Goal: Task Accomplishment & Management: Manage account settings

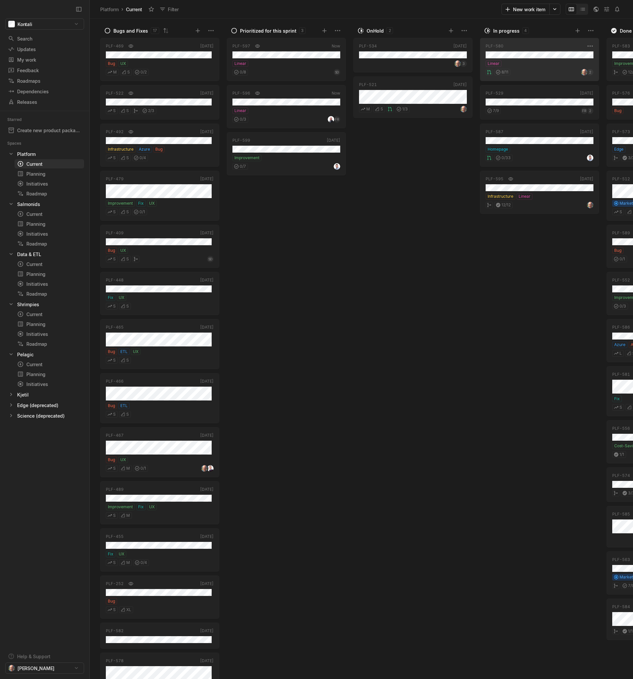
click at [520, 62] on div "Linear" at bounding box center [539, 63] width 108 height 7
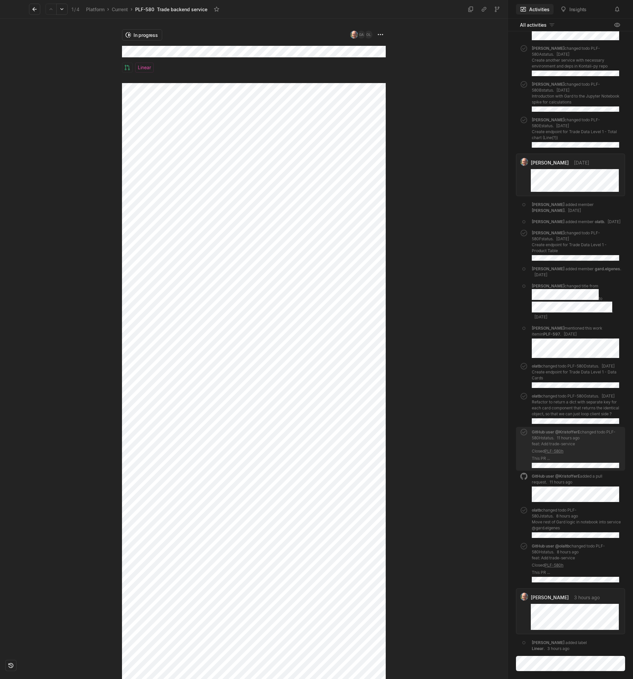
click at [32, 7] on icon at bounding box center [34, 9] width 7 height 7
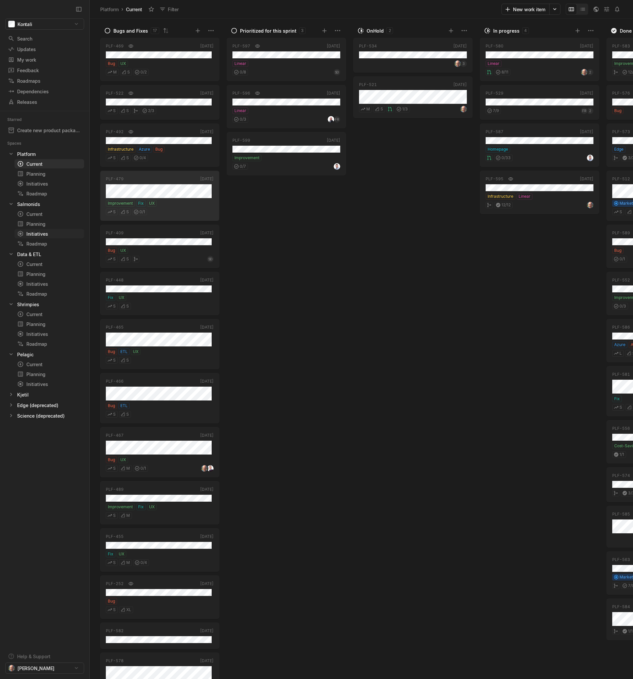
click at [44, 236] on div "Initiatives" at bounding box center [37, 233] width 40 height 7
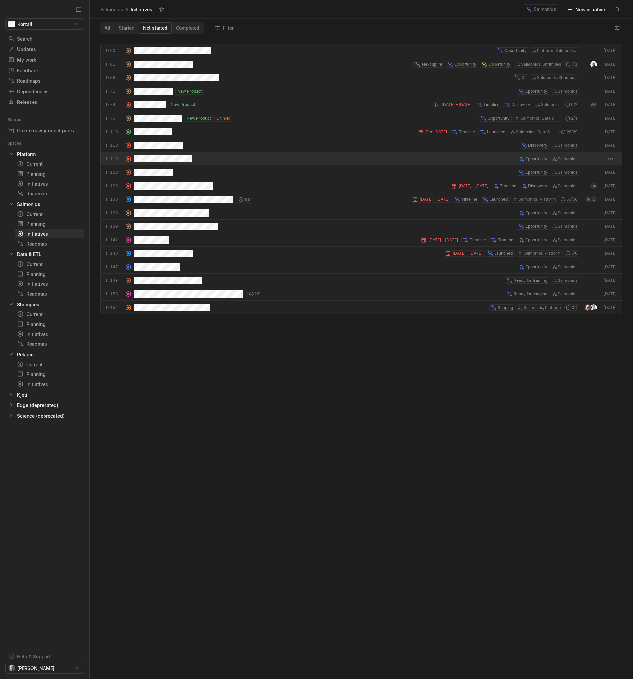
scroll to position [640, 541]
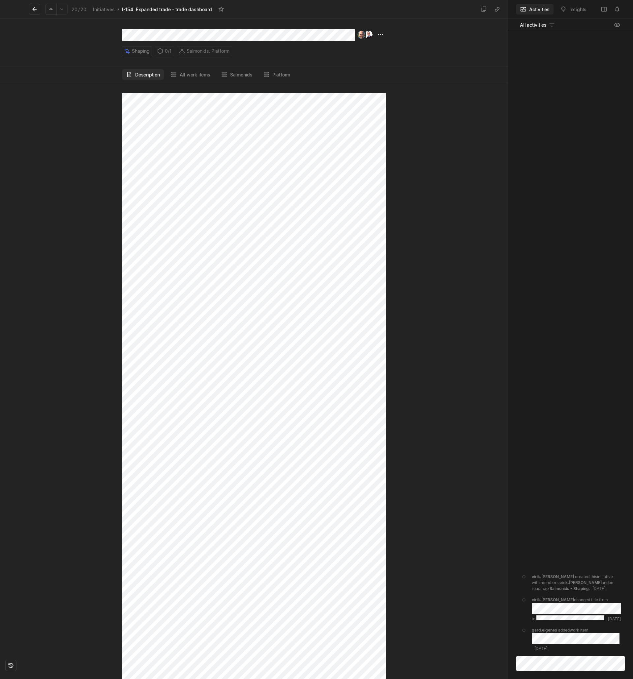
scroll to position [259, 0]
click at [197, 76] on button "All work items" at bounding box center [190, 74] width 48 height 11
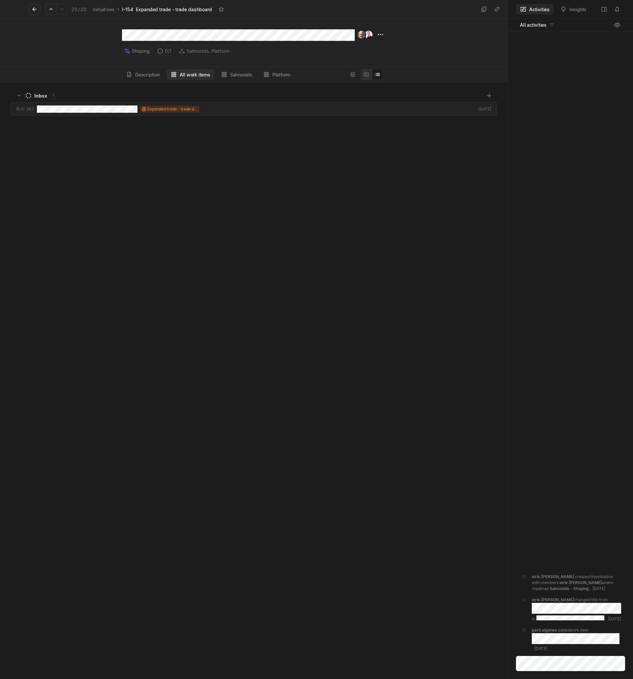
scroll to position [594, 505]
click at [151, 76] on button "Description" at bounding box center [143, 74] width 42 height 11
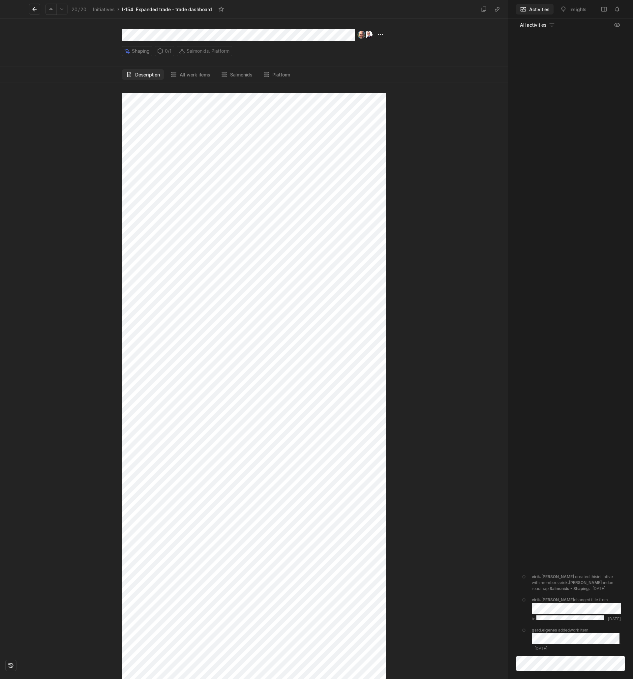
scroll to position [0, 0]
click at [35, 11] on icon at bounding box center [34, 9] width 7 height 7
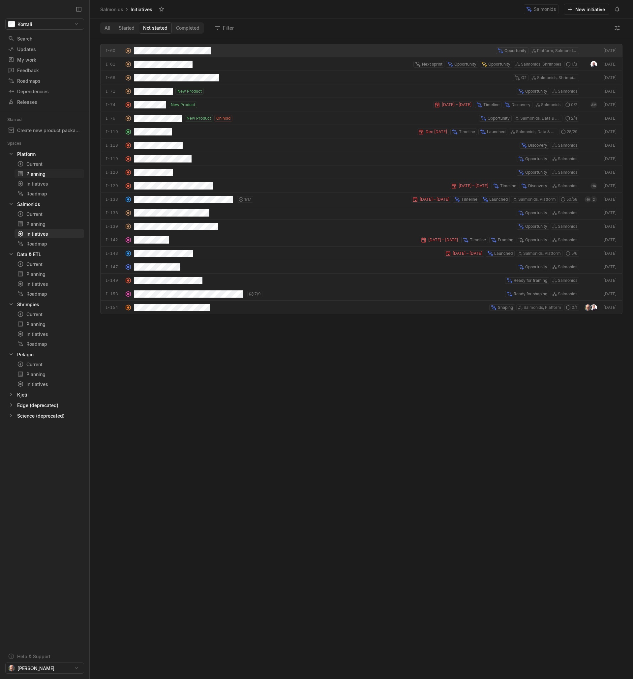
scroll to position [637, 538]
click at [32, 164] on div "Current" at bounding box center [37, 163] width 40 height 7
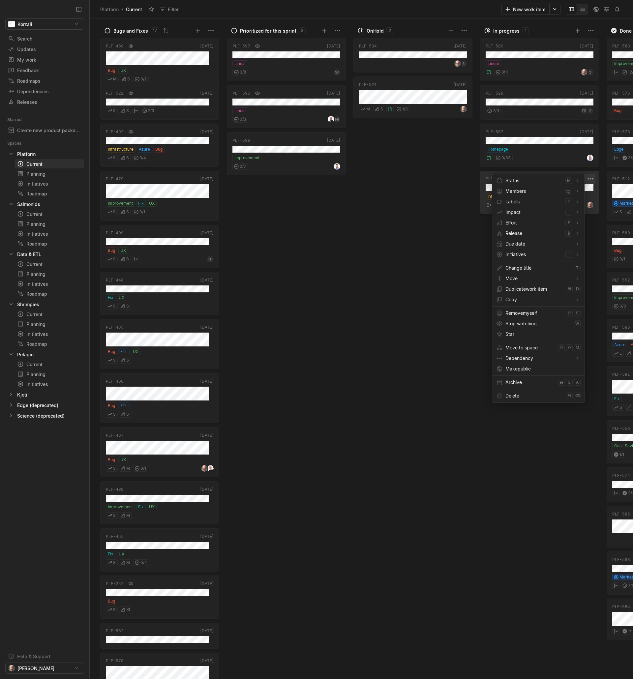
click at [590, 180] on html "Kontali Search / Updates g then u My work = Feedback g then f Roadmaps g then ⇧…" at bounding box center [316, 339] width 633 height 679
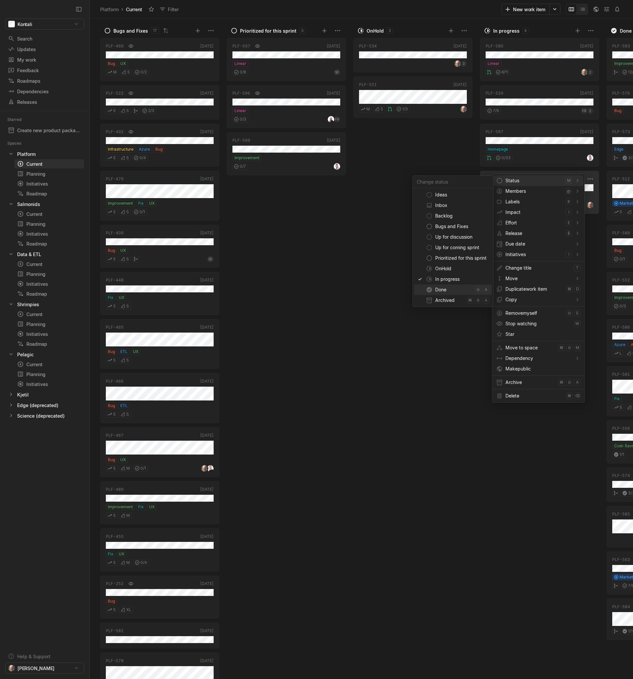
click at [439, 290] on span "Done" at bounding box center [453, 289] width 37 height 11
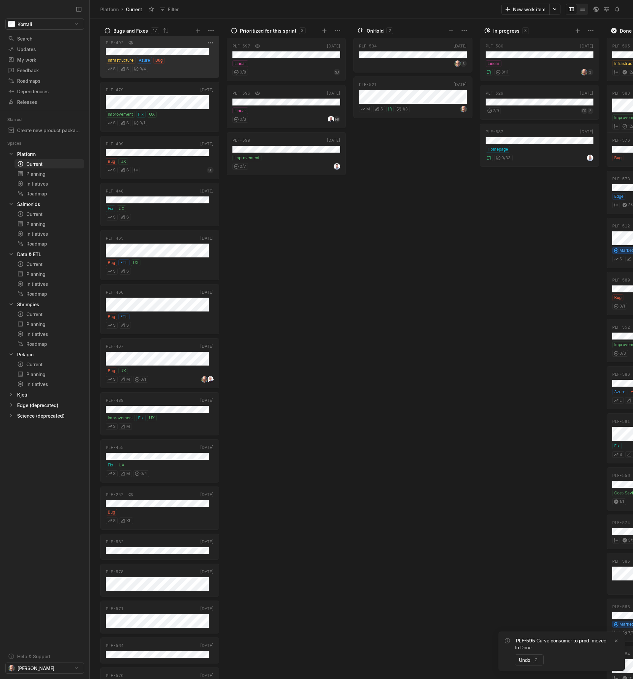
scroll to position [108, 0]
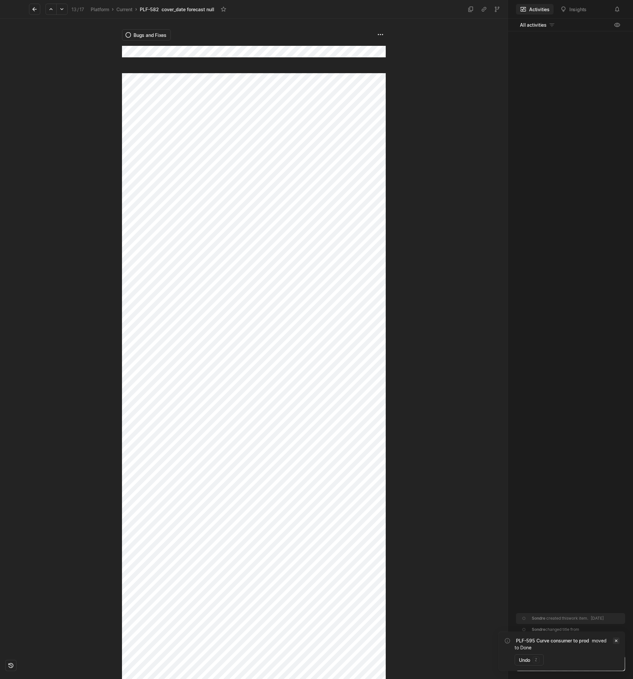
click at [614, 641] on icon "Notifications (F8)" at bounding box center [615, 640] width 5 height 5
click at [36, 13] on button at bounding box center [34, 9] width 11 height 11
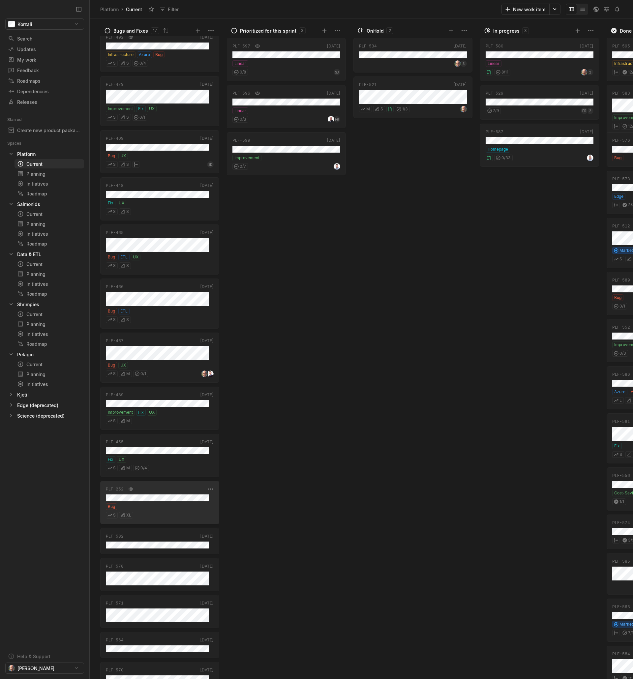
scroll to position [108, 0]
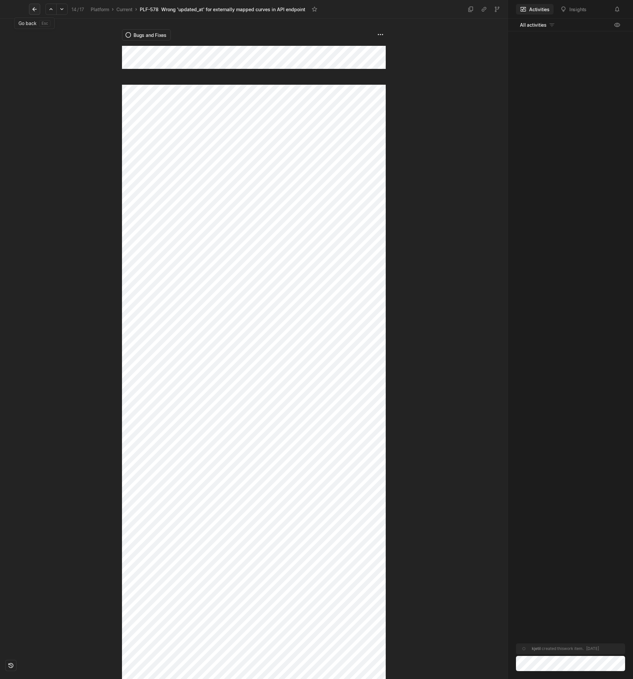
click at [38, 8] on icon at bounding box center [34, 9] width 7 height 7
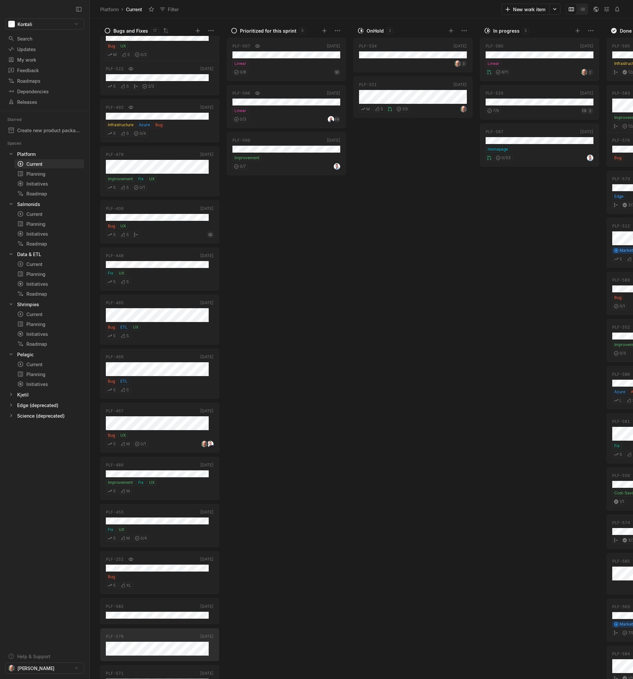
scroll to position [108, 0]
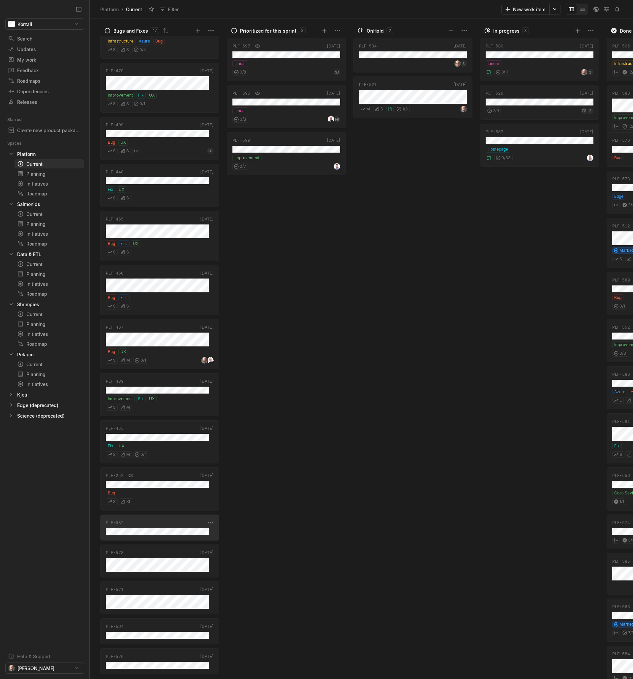
click at [151, 535] on div "PLF-582 [DATE]" at bounding box center [159, 527] width 119 height 26
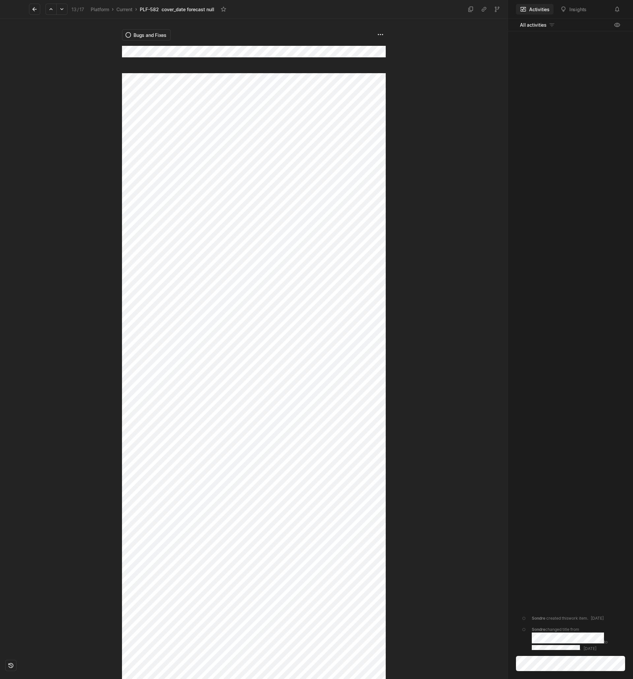
click at [31, 8] on icon at bounding box center [34, 9] width 7 height 7
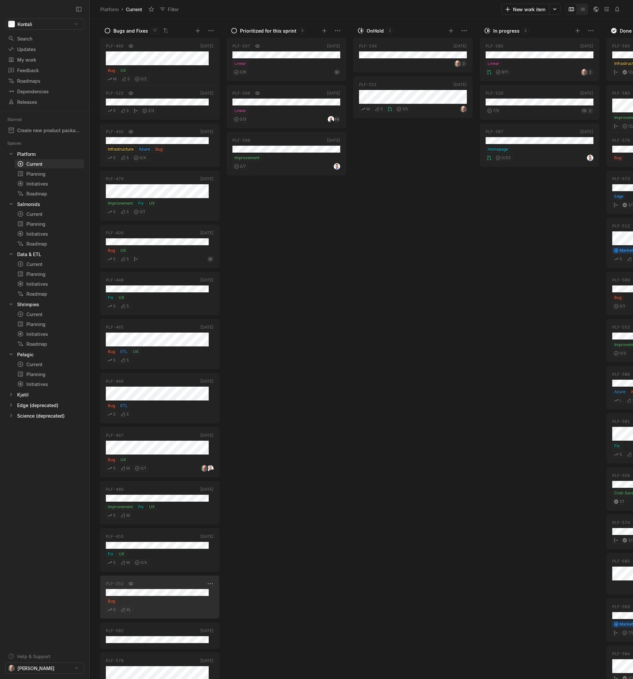
scroll to position [108, 0]
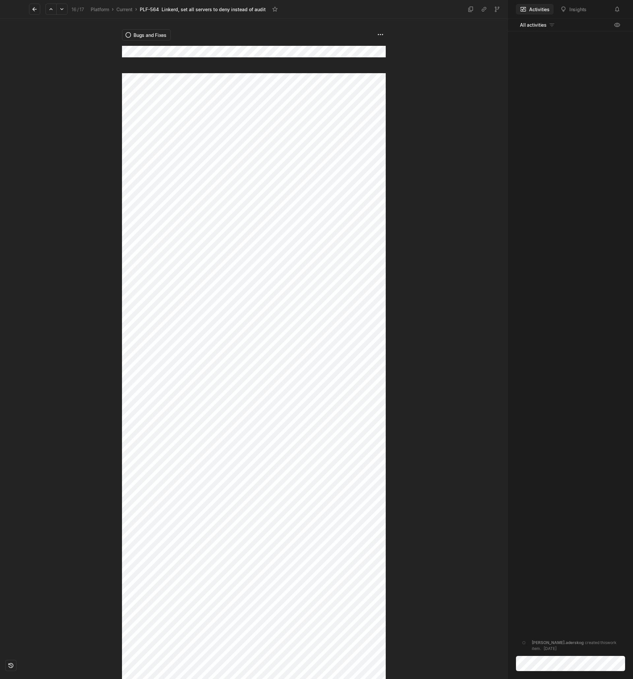
click at [36, 13] on button at bounding box center [34, 9] width 11 height 11
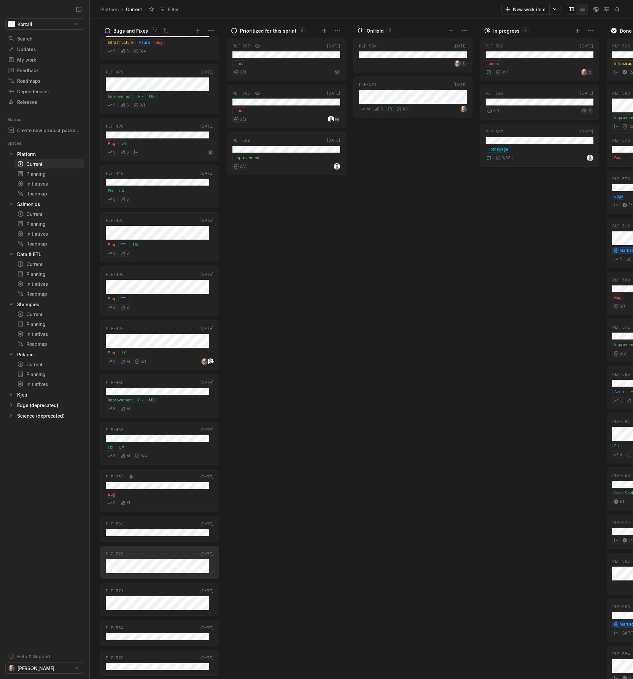
scroll to position [108, 0]
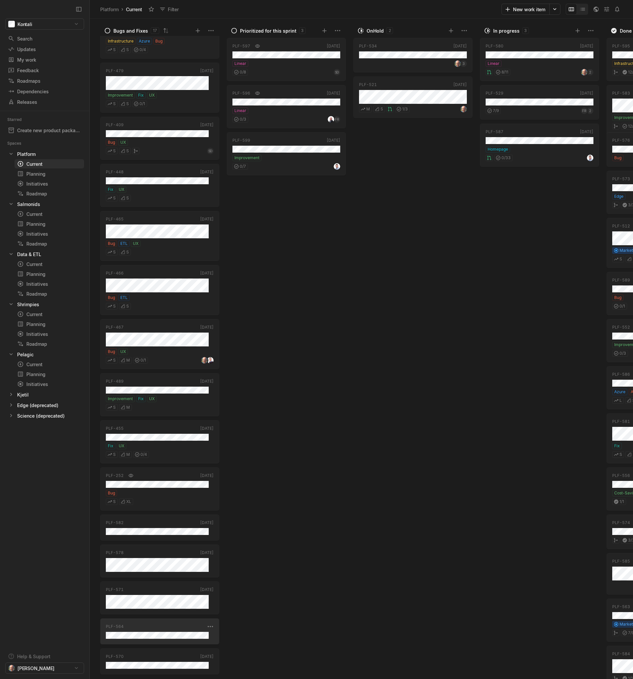
click at [146, 639] on div "PLF-564 [DATE]" at bounding box center [159, 631] width 119 height 26
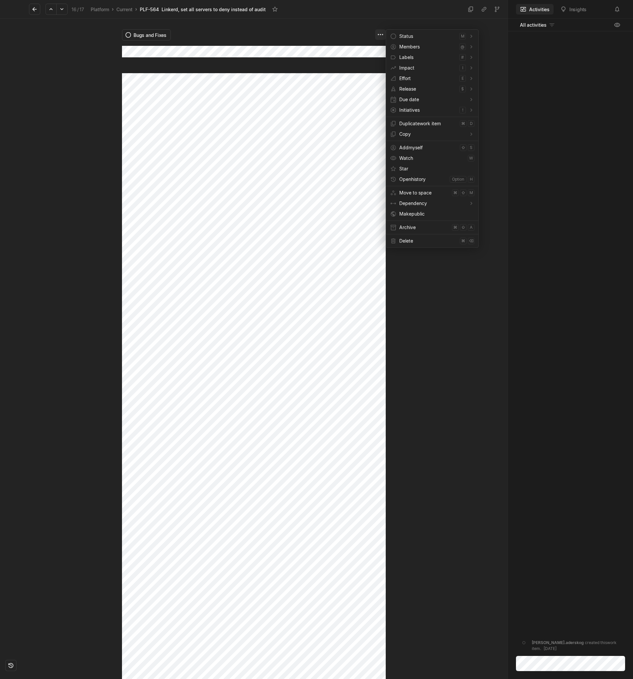
click at [381, 36] on html "Kontali Search / Updates g then u My work = Feedback g then f Roadmaps g then ⇧…" at bounding box center [316, 339] width 633 height 679
click at [505, 90] on span "S Small (less than a week)" at bounding box center [510, 90] width 40 height 11
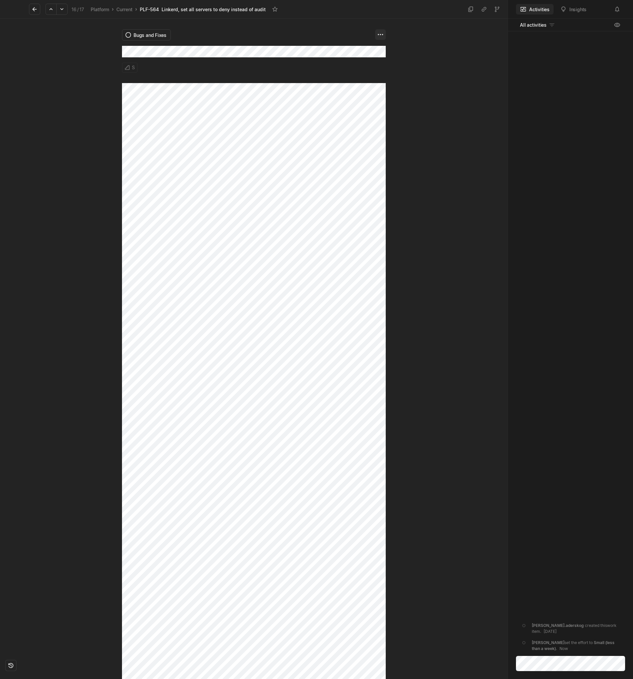
click at [381, 34] on html "Kontali Search / Updates g then u My work = Feedback g then f Roadmaps g then ⇧…" at bounding box center [316, 339] width 633 height 679
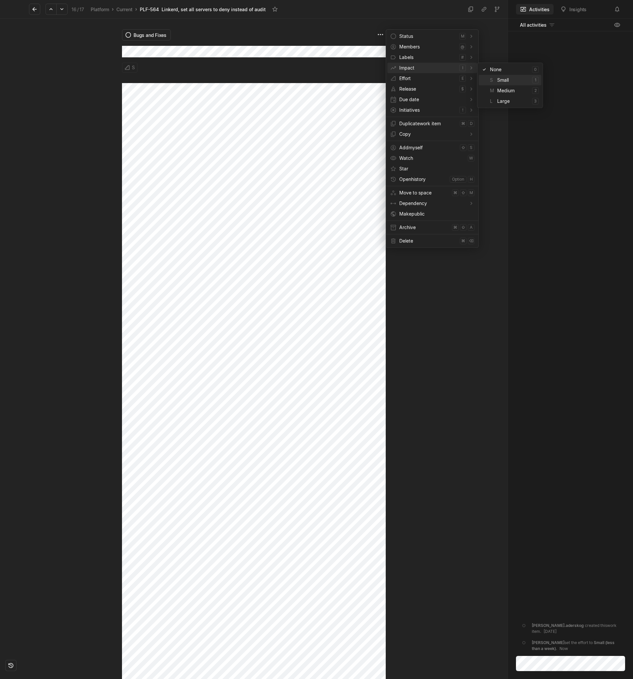
click at [500, 78] on span "S Small" at bounding box center [510, 80] width 40 height 11
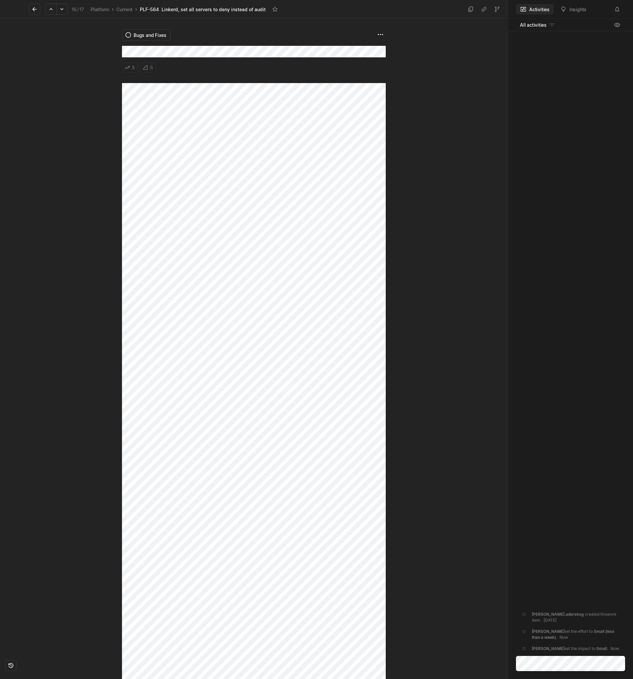
click at [382, 32] on html "Kontali Search / Updates g then u My work = Feedback g then f Roadmaps g then ⇧…" at bounding box center [316, 339] width 633 height 679
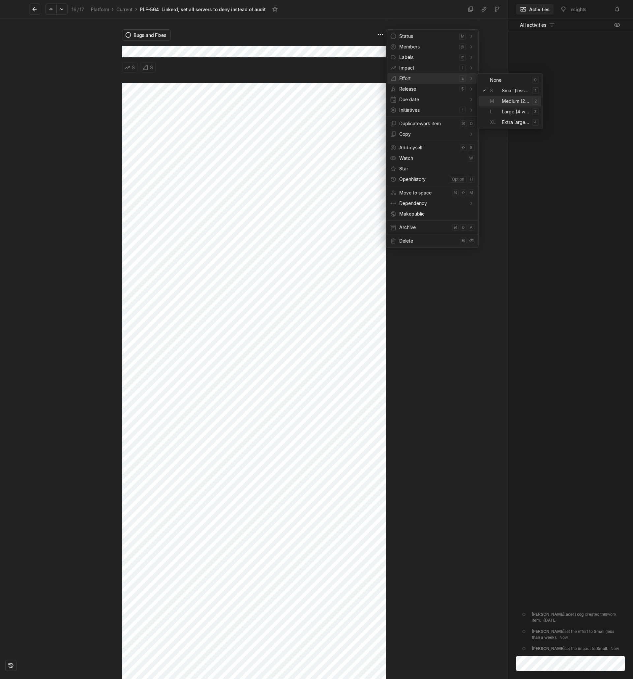
click at [508, 99] on span "M Medium (2 weeks)" at bounding box center [510, 101] width 40 height 11
click at [379, 34] on html "Kontali Search / Updates g then u My work = Feedback g then f Roadmaps g then ⇧…" at bounding box center [316, 339] width 633 height 679
click at [512, 72] on div "Authz" at bounding box center [523, 71] width 90 height 11
click at [526, 95] on span "Infrastructure" at bounding box center [513, 94] width 29 height 7
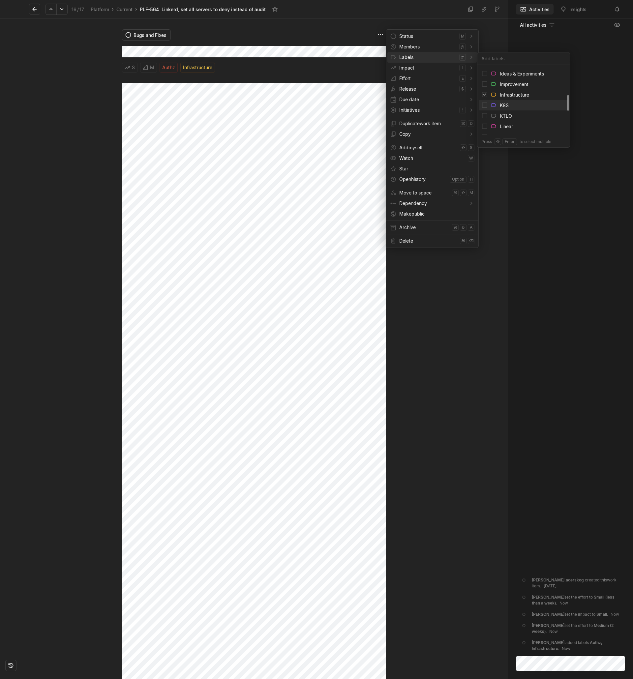
click at [522, 106] on div "K8S" at bounding box center [523, 105] width 90 height 11
click at [521, 89] on div "Security" at bounding box center [523, 87] width 90 height 11
click at [268, 295] on html "Kontali Search / Updates g then u My work = Feedback g then f Roadmaps g then ⇧…" at bounding box center [316, 339] width 633 height 679
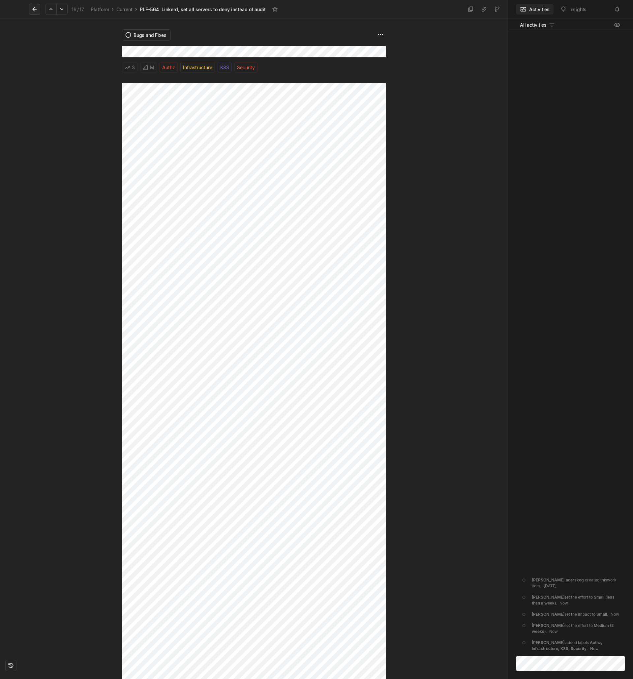
click at [35, 10] on icon at bounding box center [34, 9] width 7 height 7
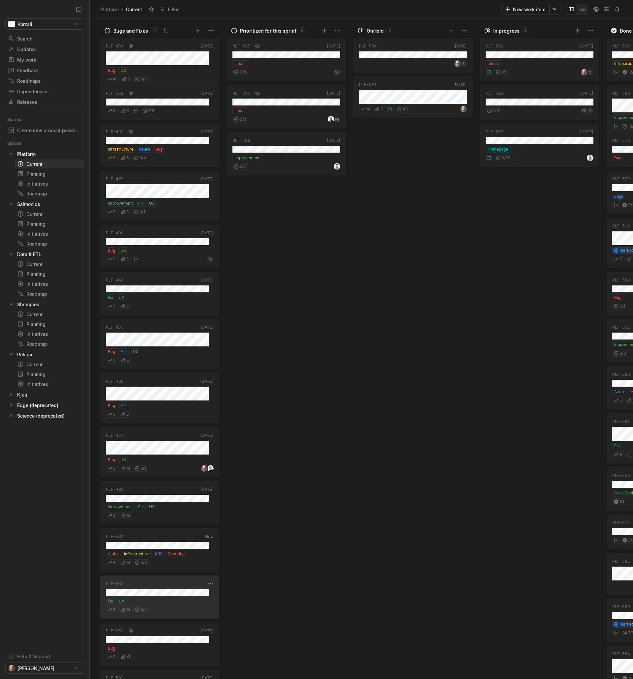
scroll to position [125, 0]
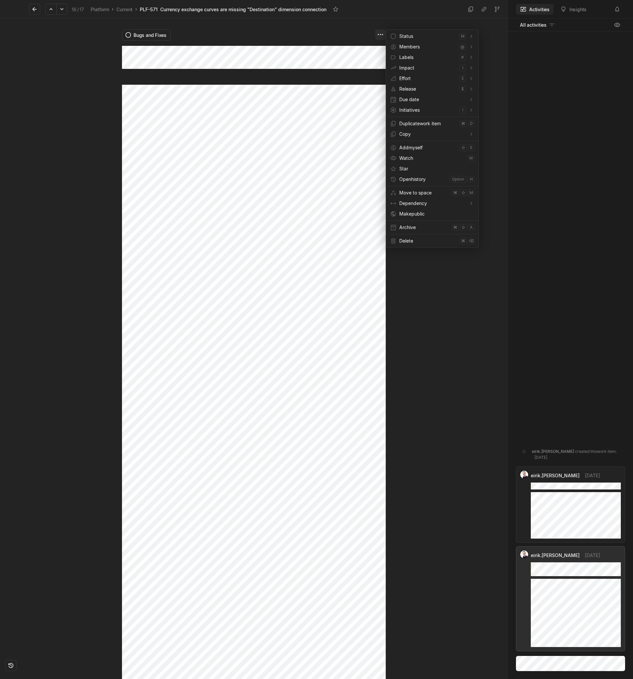
click at [383, 35] on html "Kontali Search / Updates g then u My work = Feedback g then f Roadmaps g then ⇧…" at bounding box center [316, 339] width 633 height 679
click at [518, 90] on span "S Small (less than a week)" at bounding box center [510, 90] width 40 height 11
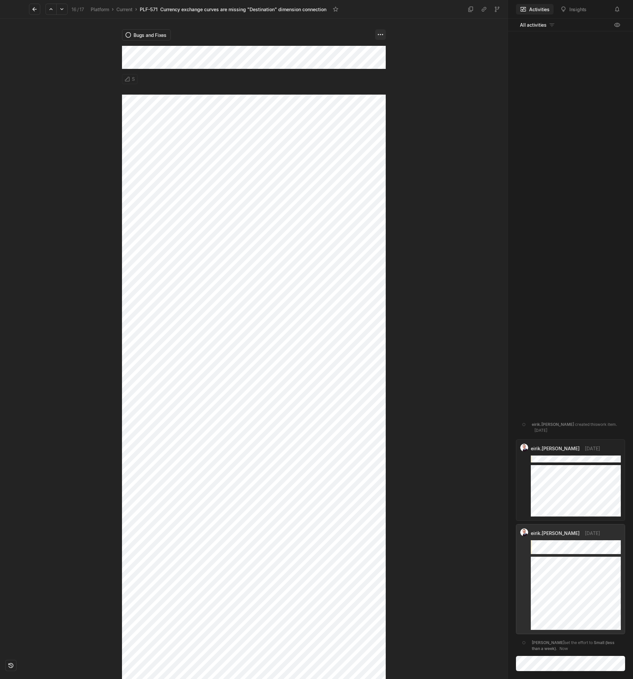
click at [382, 34] on html "Kontali Search / Updates g then u My work = Feedback g then f Roadmaps g then ⇧…" at bounding box center [316, 339] width 633 height 679
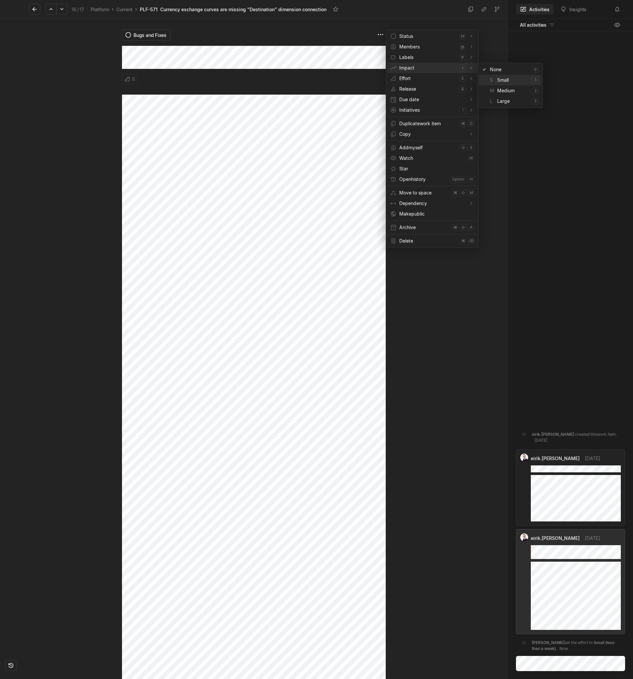
click at [499, 78] on span "S Small" at bounding box center [510, 80] width 40 height 11
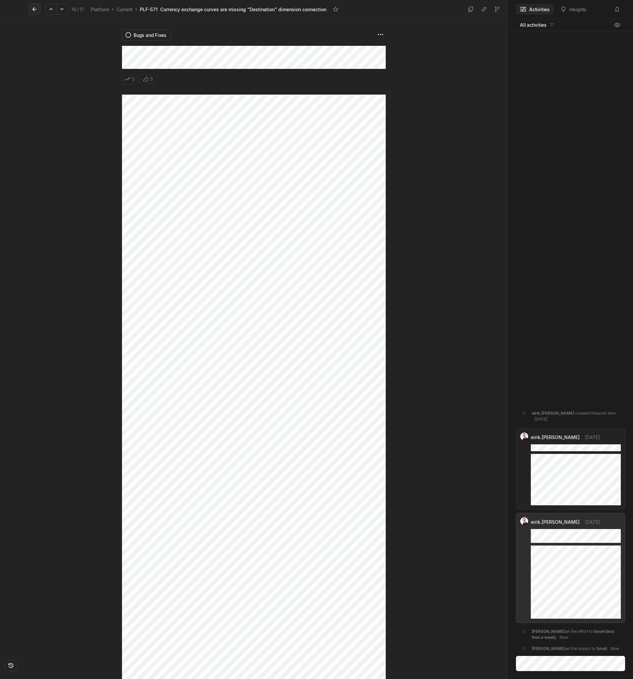
click at [35, 9] on icon at bounding box center [34, 9] width 4 height 4
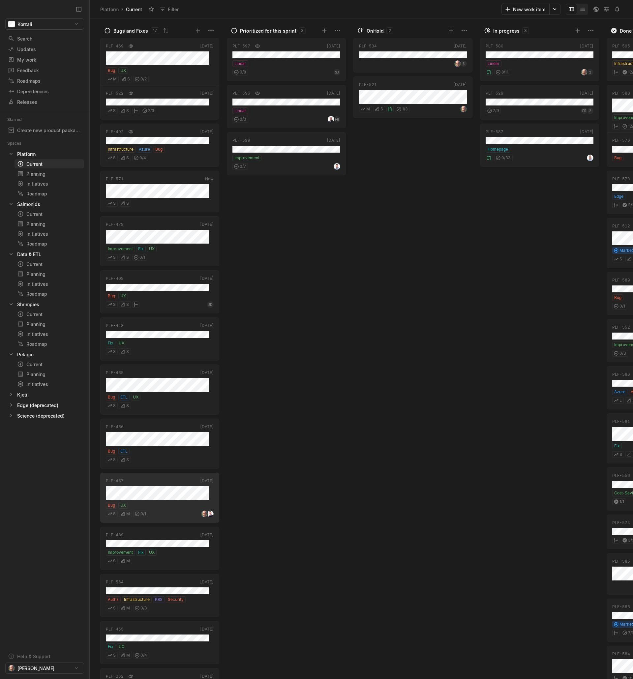
scroll to position [134, 0]
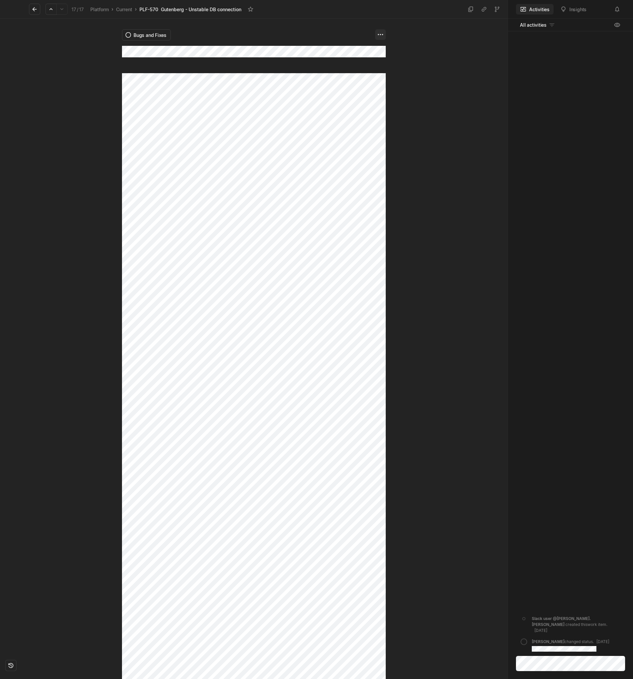
click at [380, 35] on html "Kontali Search / Updates g then u My work = Feedback g then f Roadmaps g then ⇧…" at bounding box center [316, 339] width 633 height 679
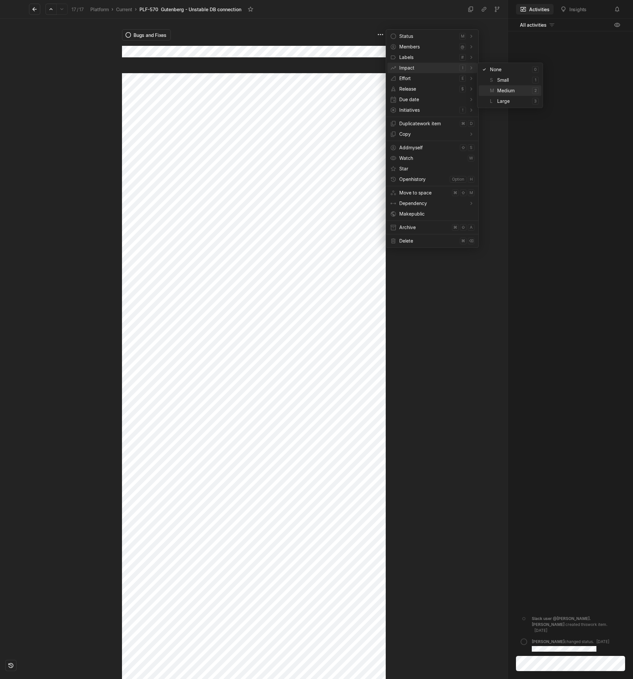
click at [508, 87] on span "M Medium" at bounding box center [510, 90] width 40 height 11
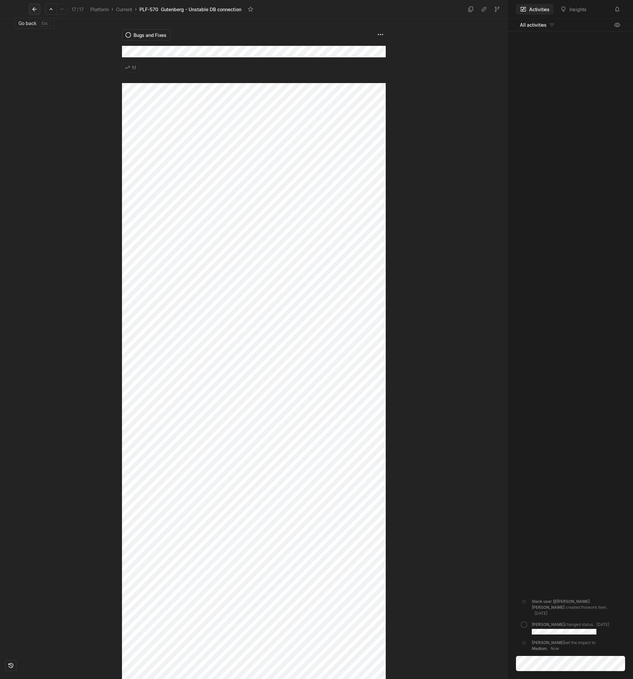
click at [38, 10] on icon at bounding box center [34, 9] width 7 height 7
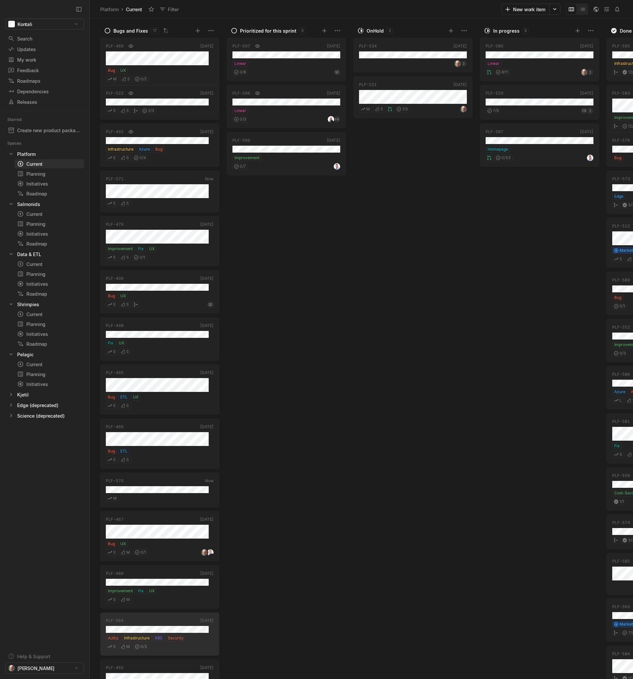
scroll to position [142, 0]
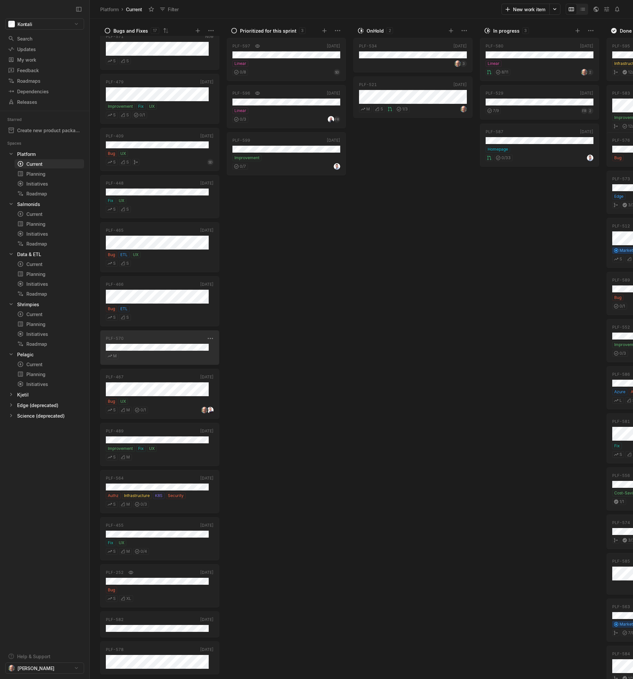
click at [150, 355] on div "M" at bounding box center [160, 355] width 108 height 9
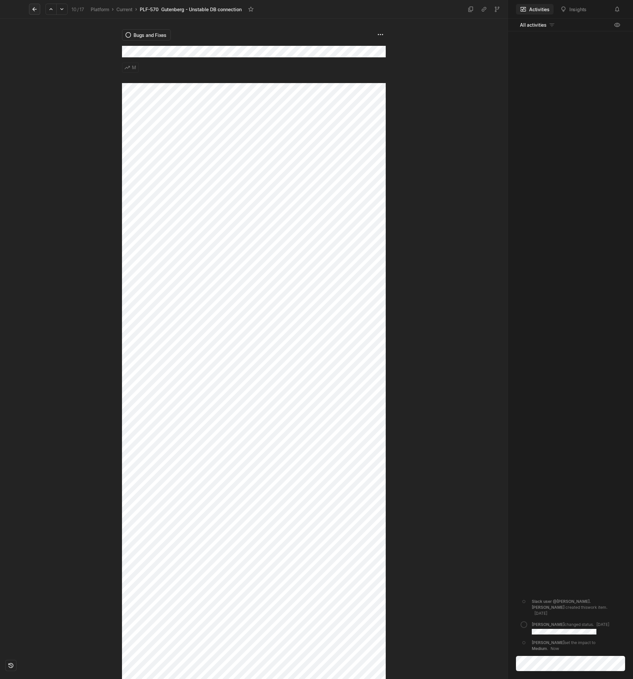
click at [31, 7] on button at bounding box center [34, 9] width 11 height 11
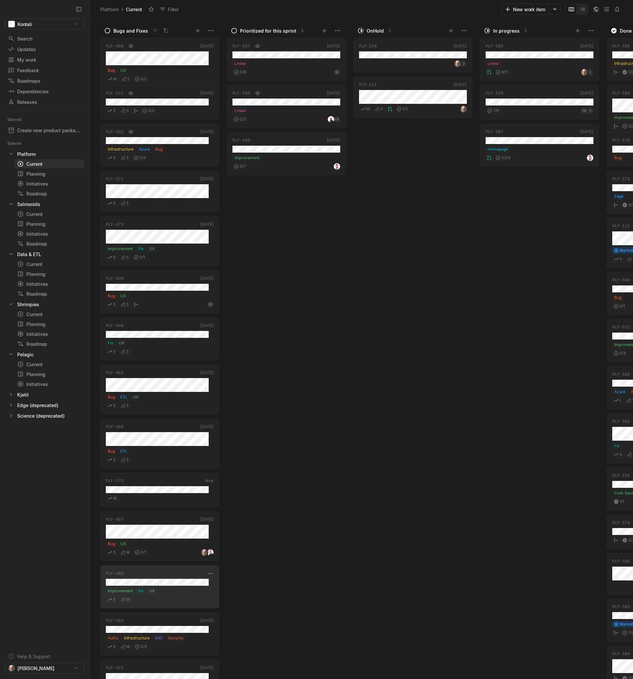
scroll to position [142, 0]
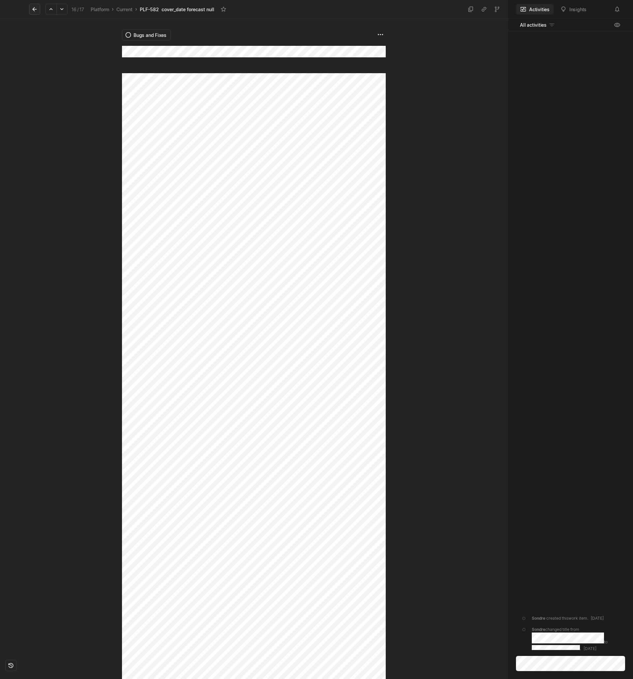
click at [32, 10] on icon at bounding box center [34, 9] width 7 height 7
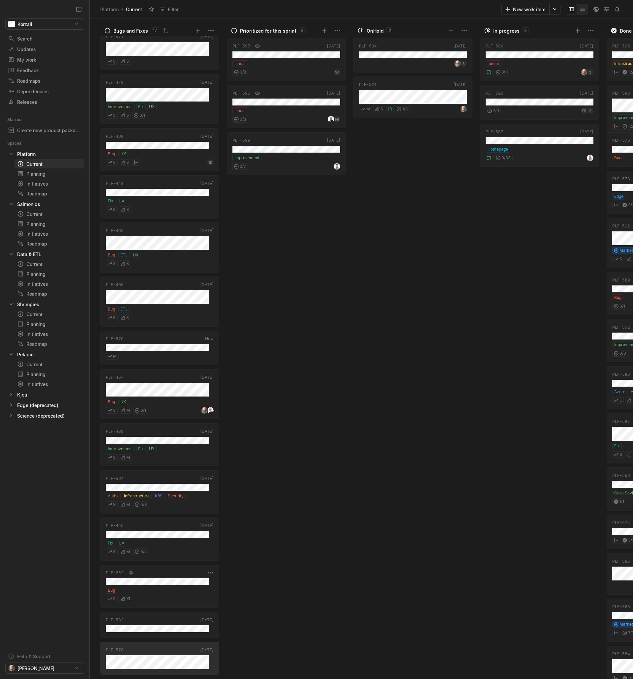
scroll to position [142, 0]
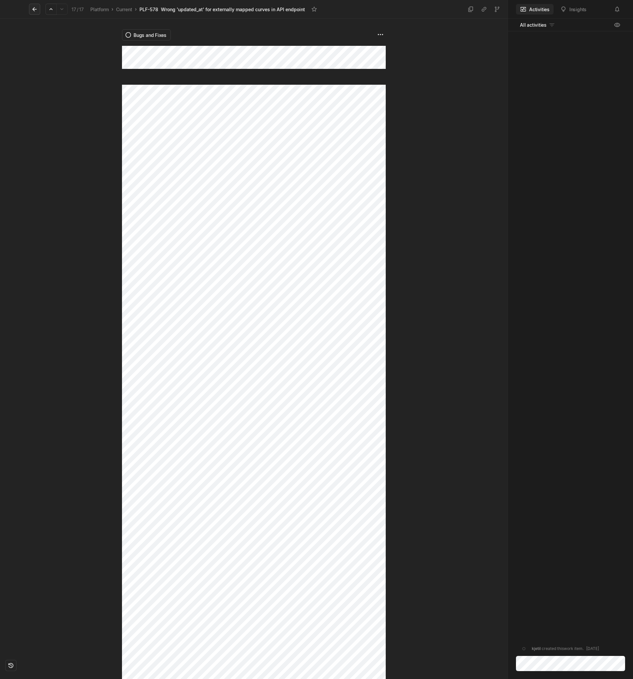
click at [35, 11] on icon at bounding box center [34, 9] width 7 height 7
